Goal: Submit feedback/report problem: Submit feedback/report problem

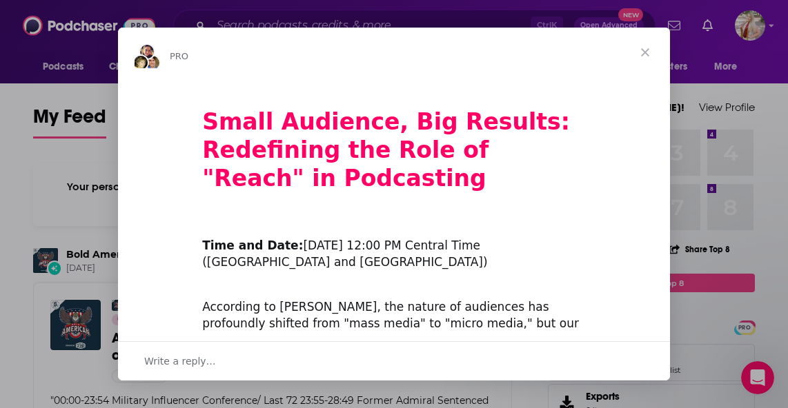
click at [642, 53] on span "Close" at bounding box center [645, 53] width 50 height 50
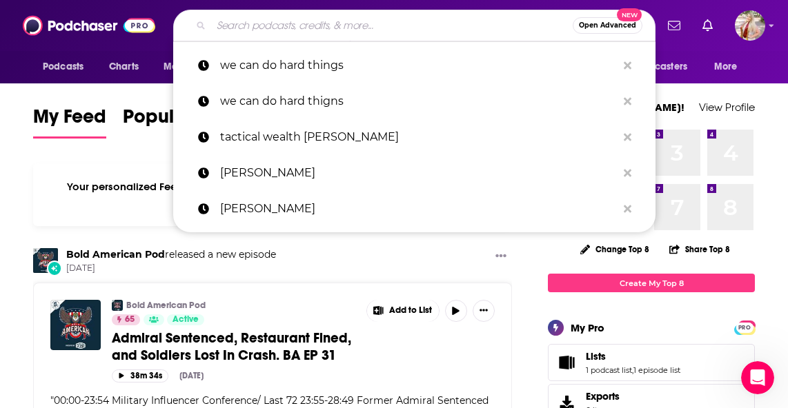
click at [315, 26] on input "Search podcasts, credits, & more..." at bounding box center [391, 25] width 361 height 22
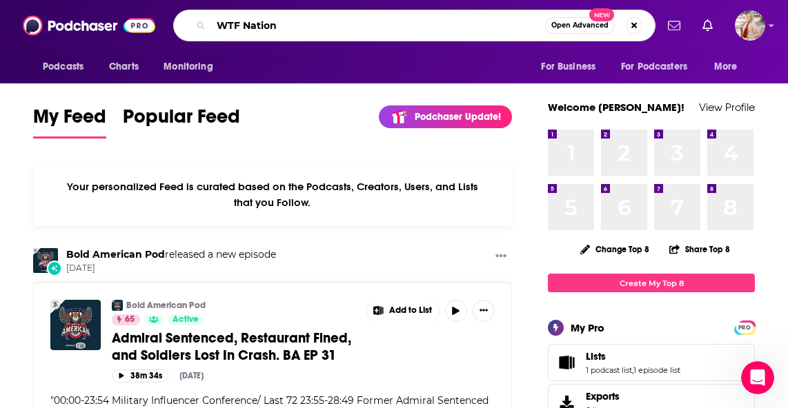
type input "WTF Nation"
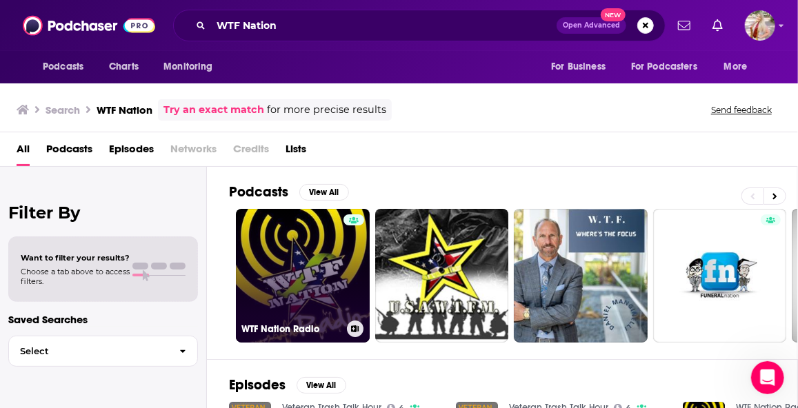
click at [283, 272] on link "WTF Nation Radio" at bounding box center [303, 276] width 134 height 134
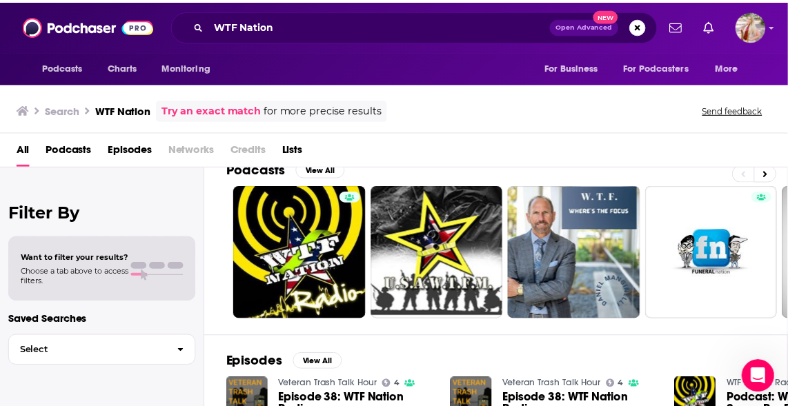
scroll to position [23, 0]
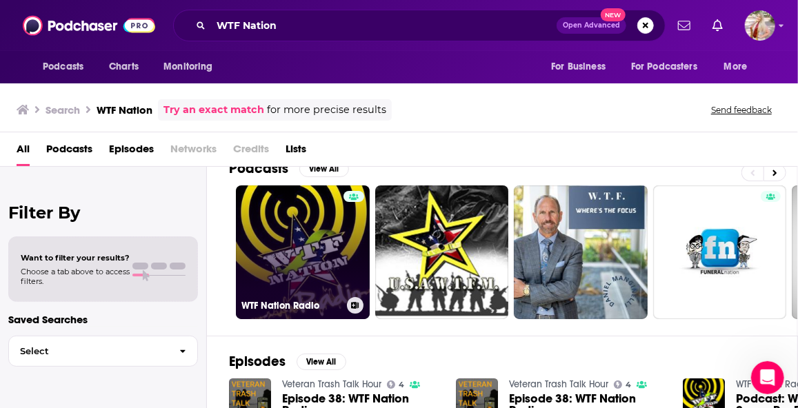
click at [306, 237] on link "WTF Nation Radio" at bounding box center [303, 253] width 134 height 134
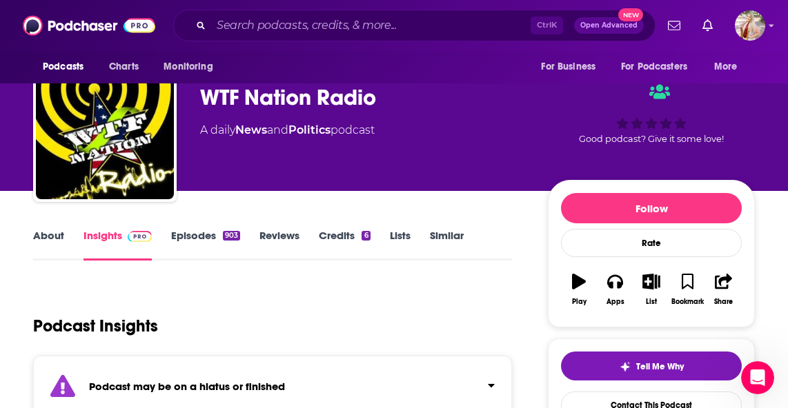
scroll to position [29, 0]
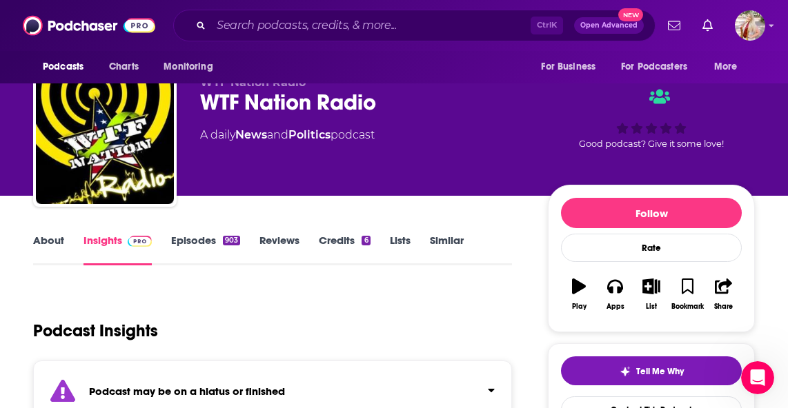
click at [188, 236] on link "Episodes 903" at bounding box center [205, 250] width 69 height 32
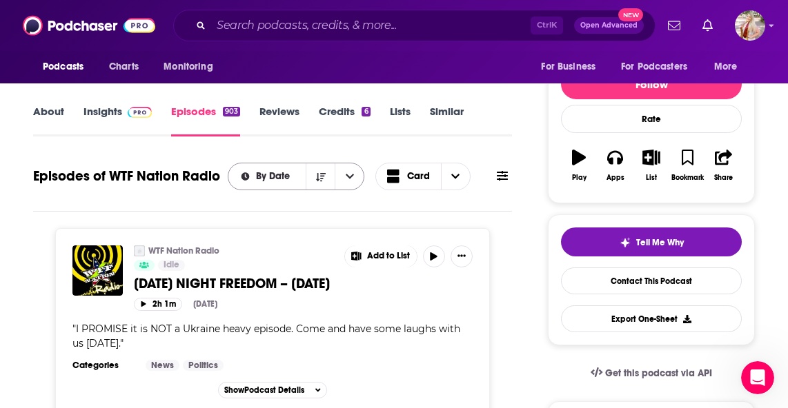
scroll to position [159, 0]
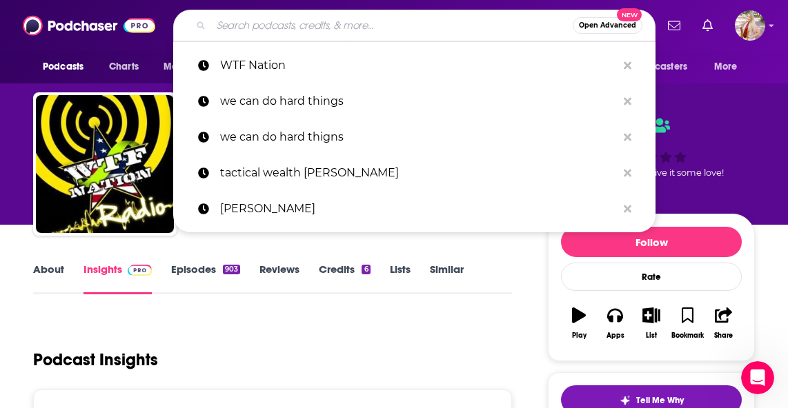
click at [286, 20] on input "Search podcasts, credits, & more..." at bounding box center [391, 25] width 361 height 22
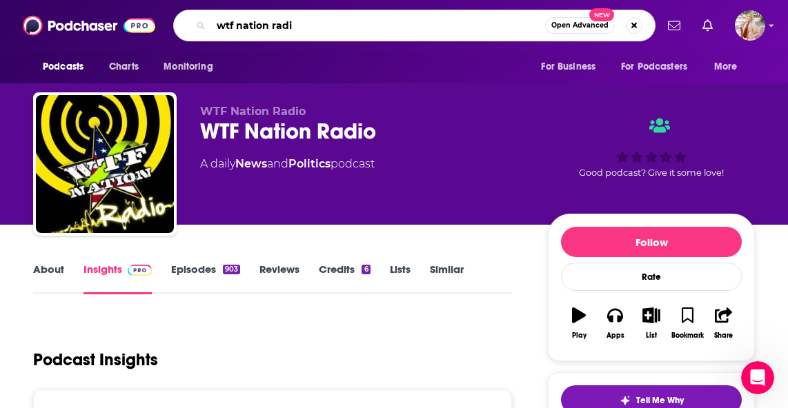
type input "wtf nation radio"
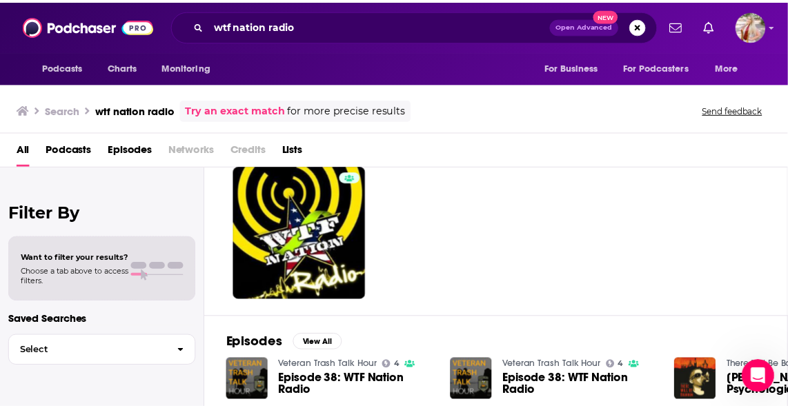
scroll to position [43, 0]
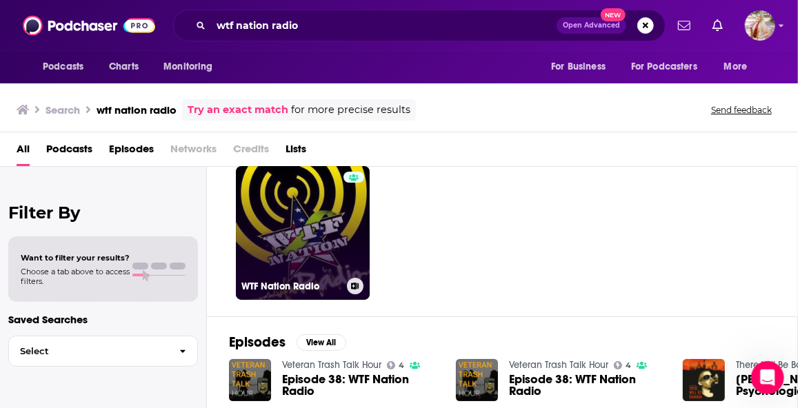
click at [283, 206] on link "WTF Nation Radio" at bounding box center [303, 233] width 134 height 134
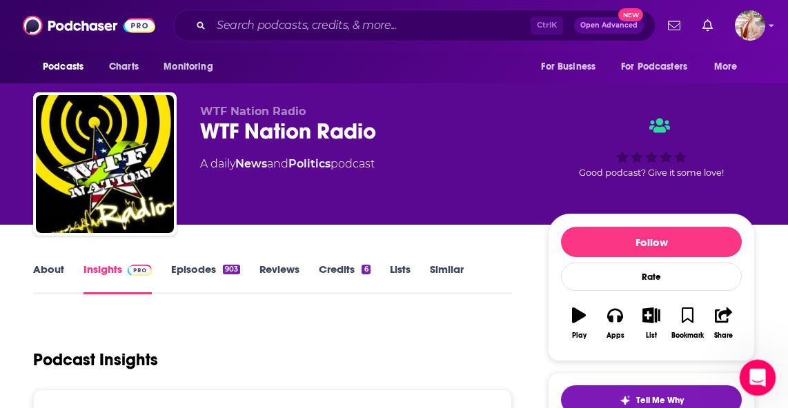
click at [766, 382] on div "Open Intercom Messenger" at bounding box center [756, 376] width 46 height 46
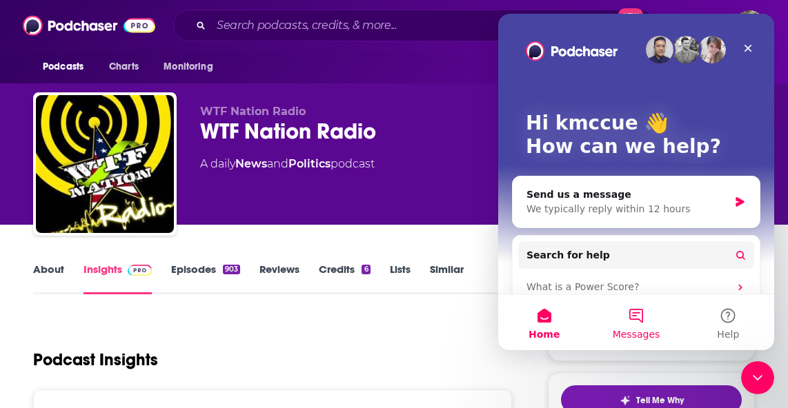
click at [639, 322] on button "Messages" at bounding box center [636, 322] width 92 height 55
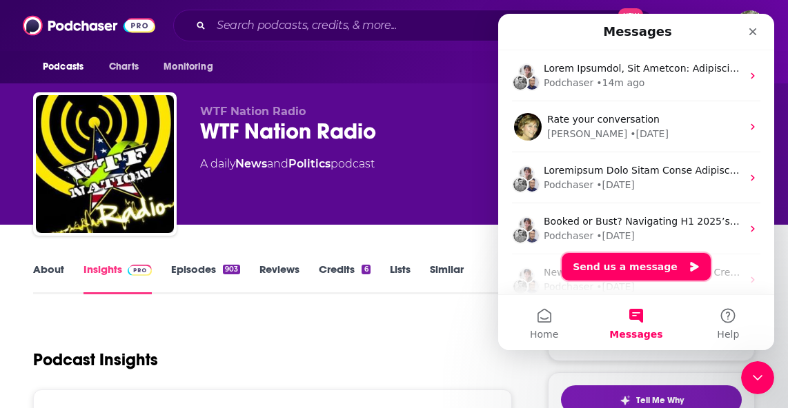
click at [644, 267] on button "Send us a message" at bounding box center [635, 267] width 149 height 28
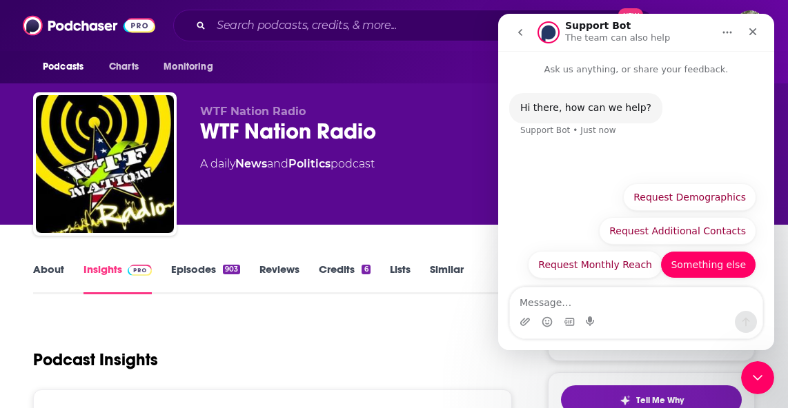
click at [699, 263] on button "Something else" at bounding box center [708, 265] width 96 height 28
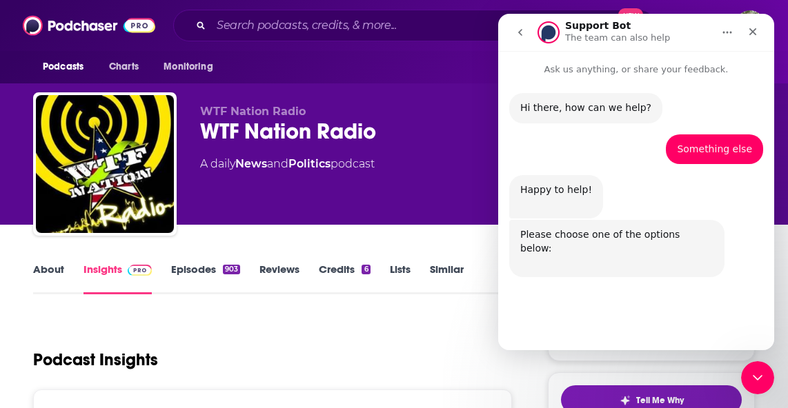
scroll to position [22, 0]
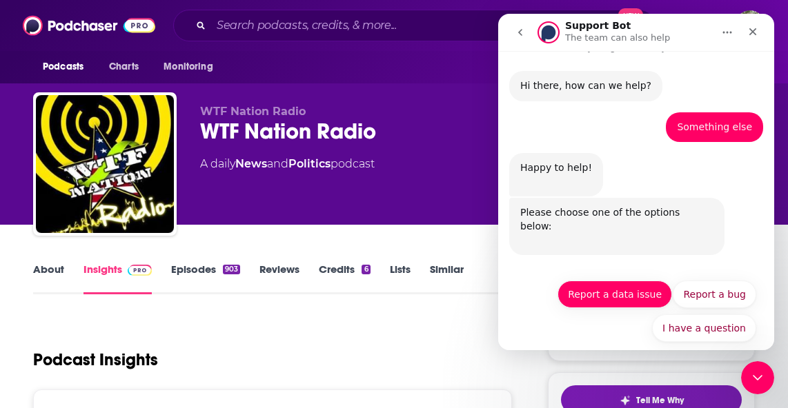
click at [624, 281] on button "Report a data issue" at bounding box center [614, 295] width 114 height 28
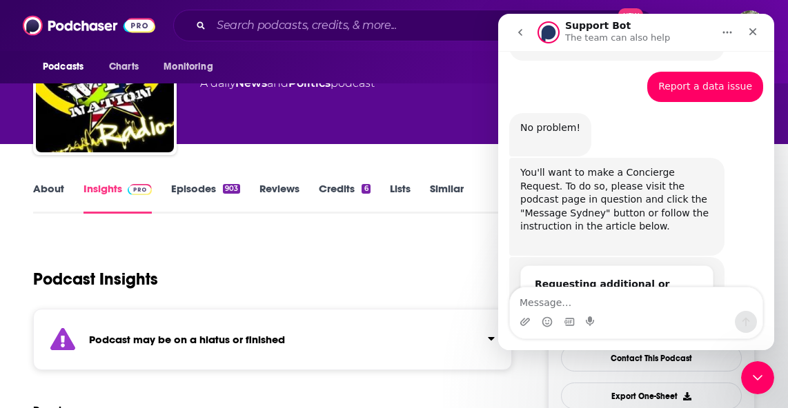
scroll to position [297, 0]
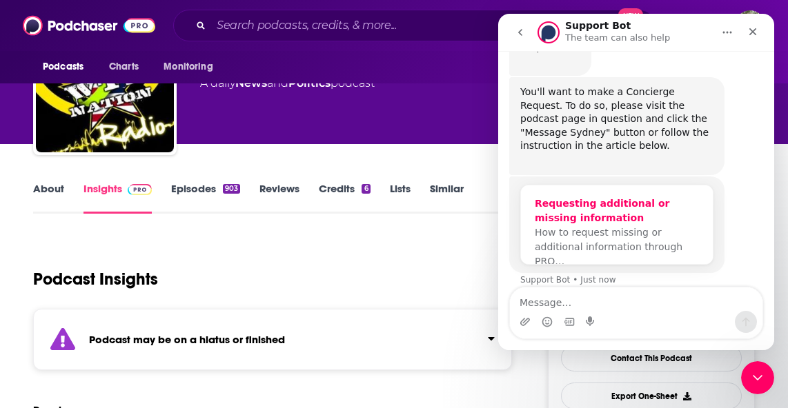
click at [599, 197] on div "Requesting additional or missing information" at bounding box center [617, 211] width 164 height 29
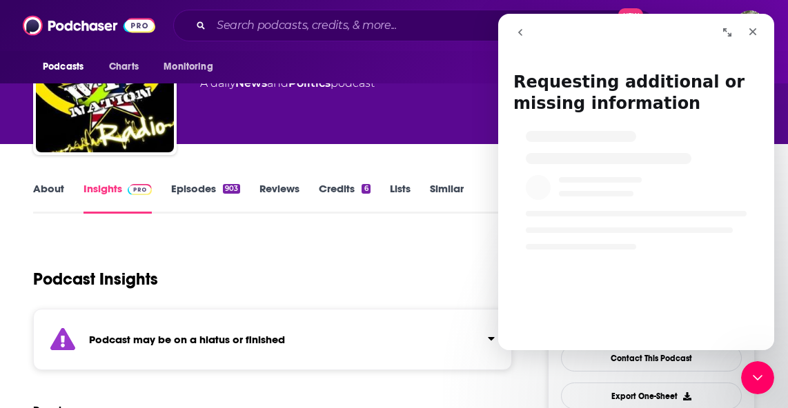
scroll to position [102, 0]
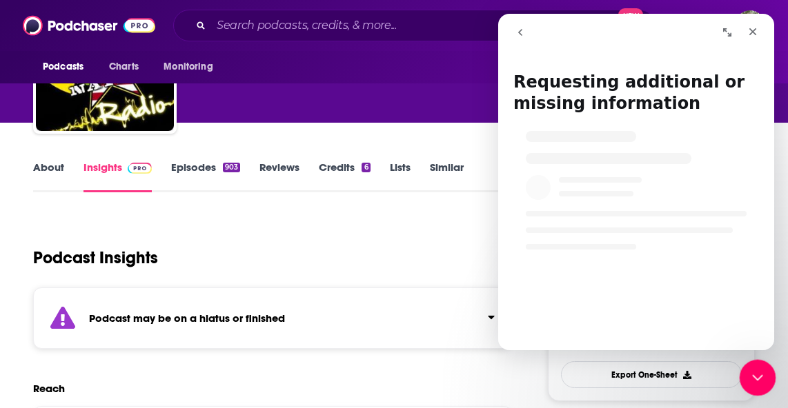
click at [766, 375] on div "Close Intercom Messenger" at bounding box center [755, 375] width 33 height 33
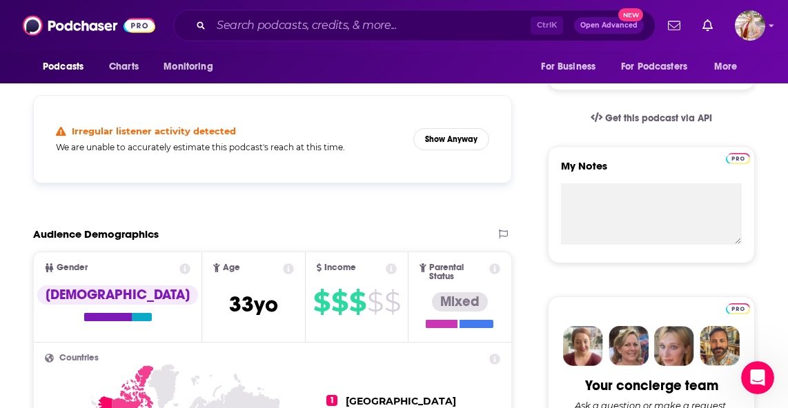
scroll to position [604, 0]
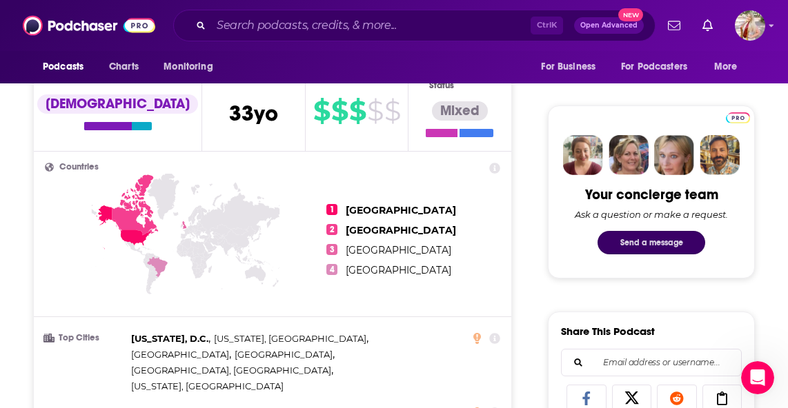
click at [669, 245] on button "Send a message" at bounding box center [651, 242] width 108 height 23
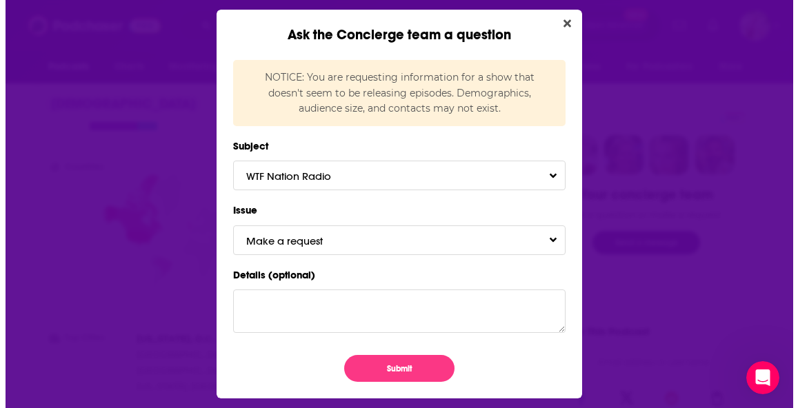
scroll to position [0, 0]
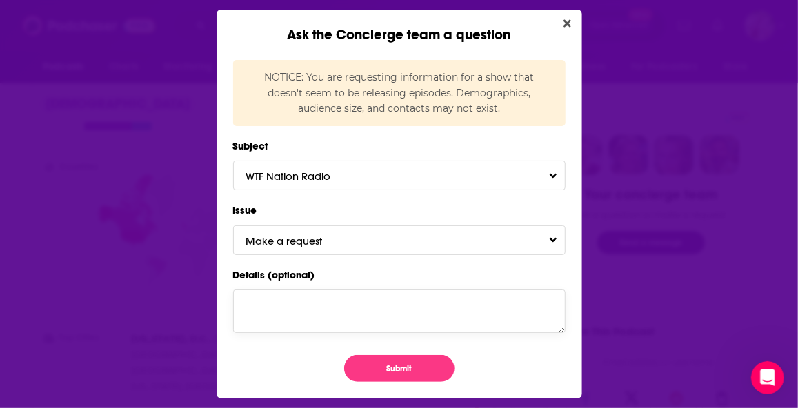
click at [412, 311] on textarea "Details (optional)" at bounding box center [399, 311] width 332 height 43
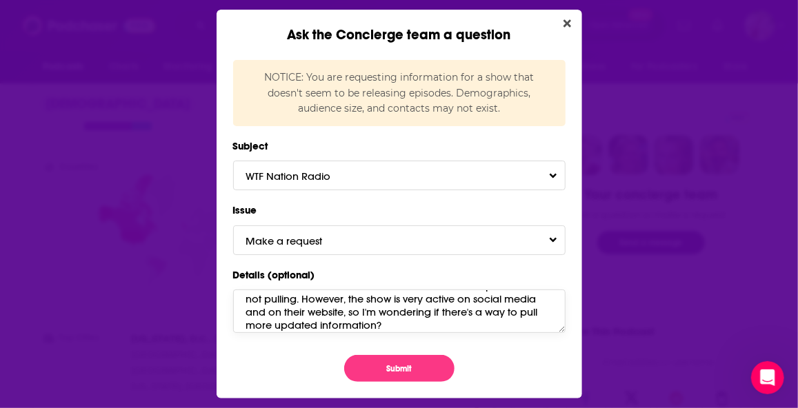
scroll to position [32, 0]
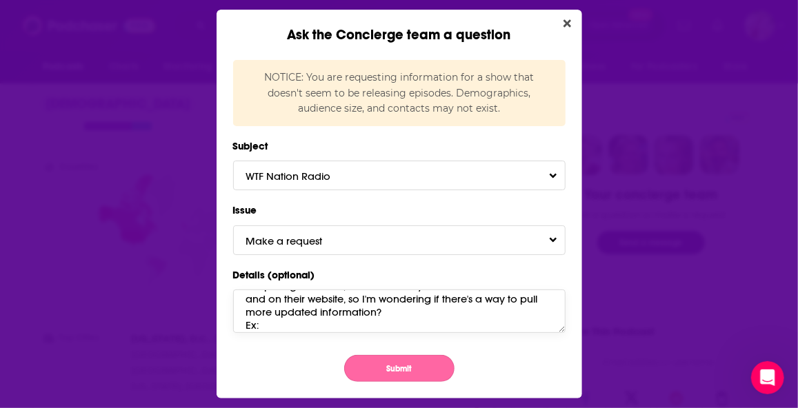
paste textarea "[URL][DOMAIN_NAME]"
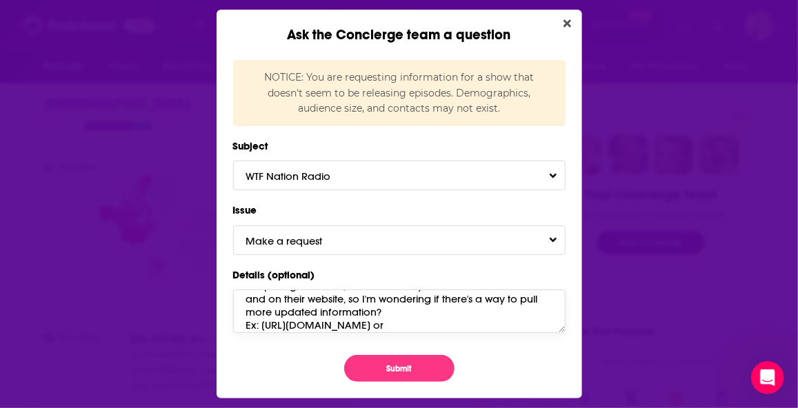
paste textarea "[URL][DOMAIN_NAME]"
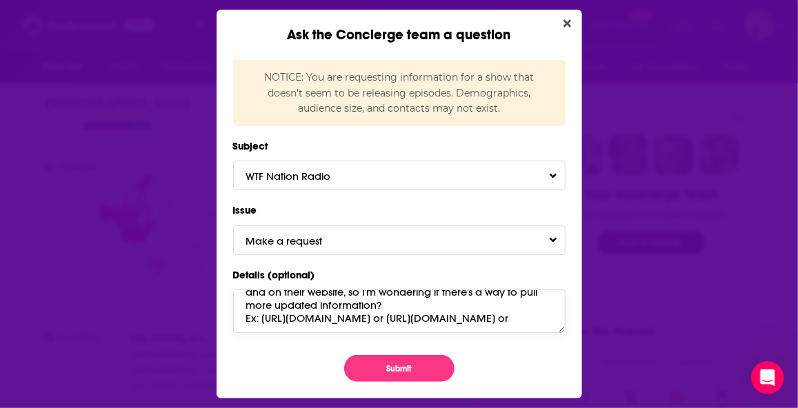
paste textarea "[URL][DOMAIN_NAME]"
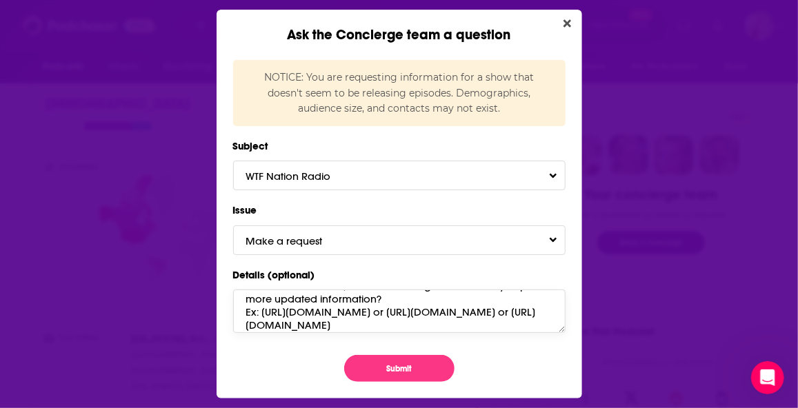
scroll to position [112, 0]
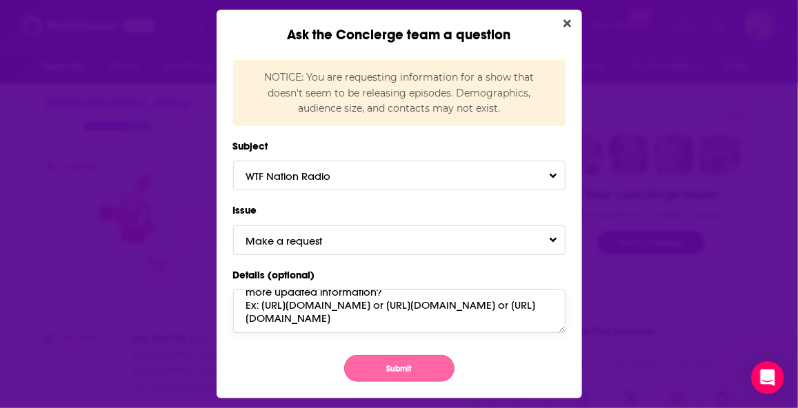
type textarea "Hi! I see that this show is "on a hiatus" and recent episodes are not pulling. …"
click at [407, 367] on button "Submit" at bounding box center [399, 368] width 110 height 27
click at [413, 365] on button "Submit" at bounding box center [399, 368] width 110 height 27
click at [420, 369] on button "Submit" at bounding box center [399, 368] width 110 height 27
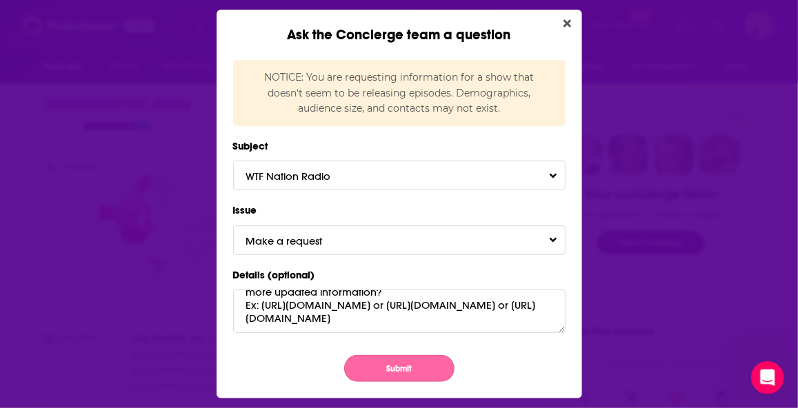
click at [415, 380] on button "Submit" at bounding box center [399, 368] width 110 height 27
click at [405, 242] on button "Make a request" at bounding box center [399, 241] width 332 height 30
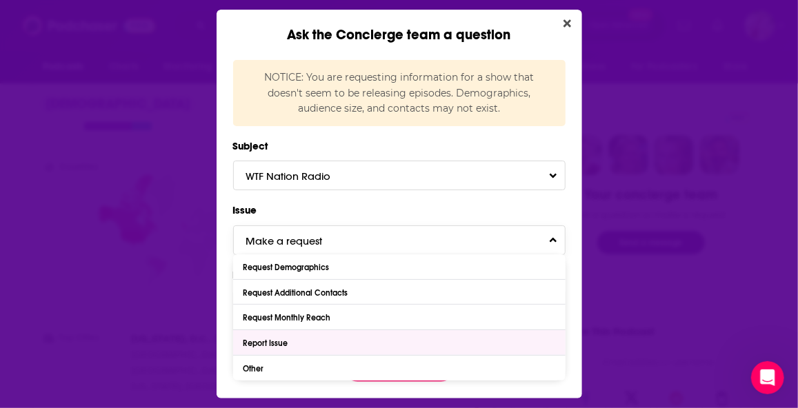
click at [351, 343] on div "Report Issue" at bounding box center [399, 342] width 332 height 25
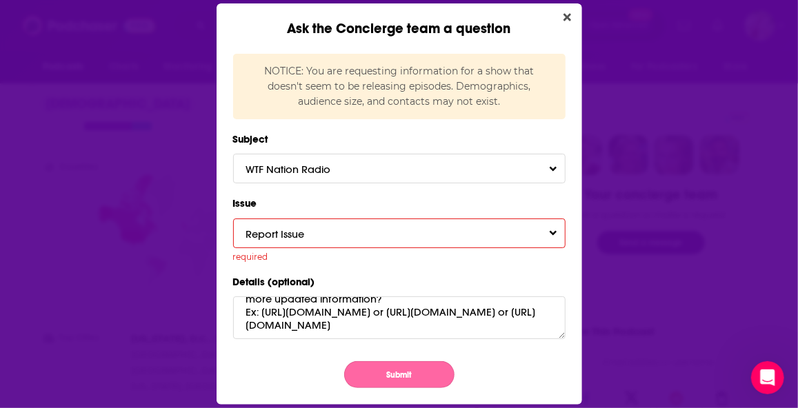
click at [399, 373] on button "Submit" at bounding box center [399, 374] width 110 height 27
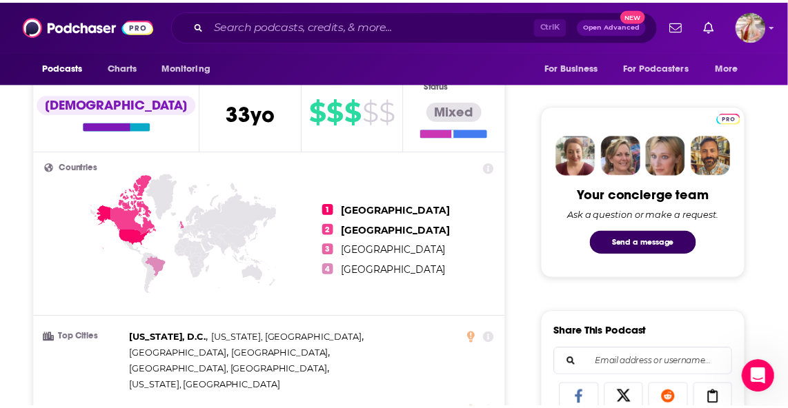
scroll to position [604, 0]
